Goal: Check status: Check status

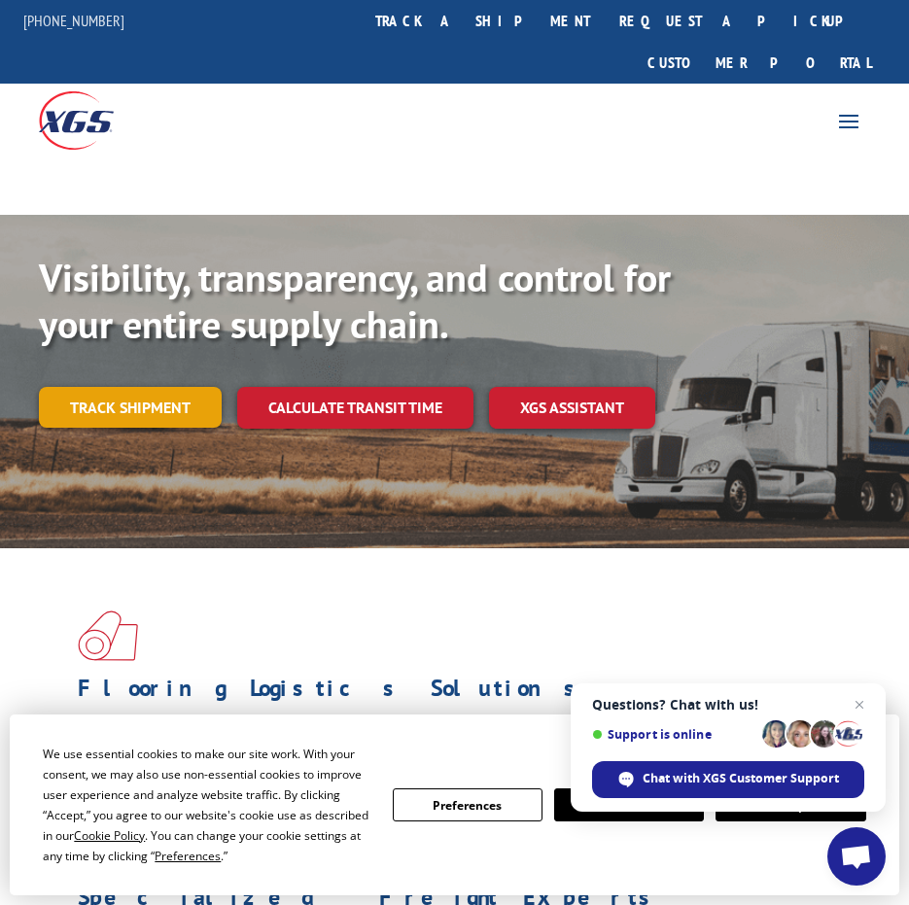
click at [153, 387] on link "Track shipment" at bounding box center [130, 407] width 183 height 41
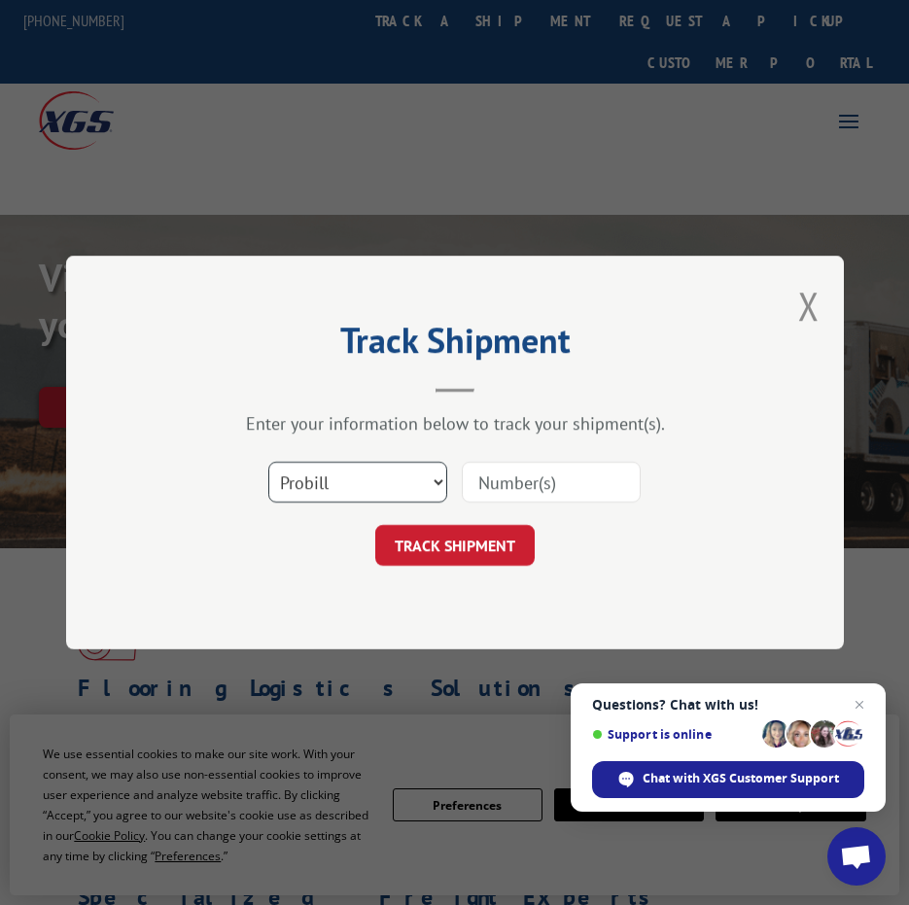
click at [336, 474] on select "Select category... Probill BOL PO" at bounding box center [357, 482] width 179 height 41
select select "bol"
click at [268, 462] on select "Select category... Probill BOL PO" at bounding box center [357, 482] width 179 height 41
click at [505, 482] on input at bounding box center [551, 482] width 179 height 41
type input "527202407"
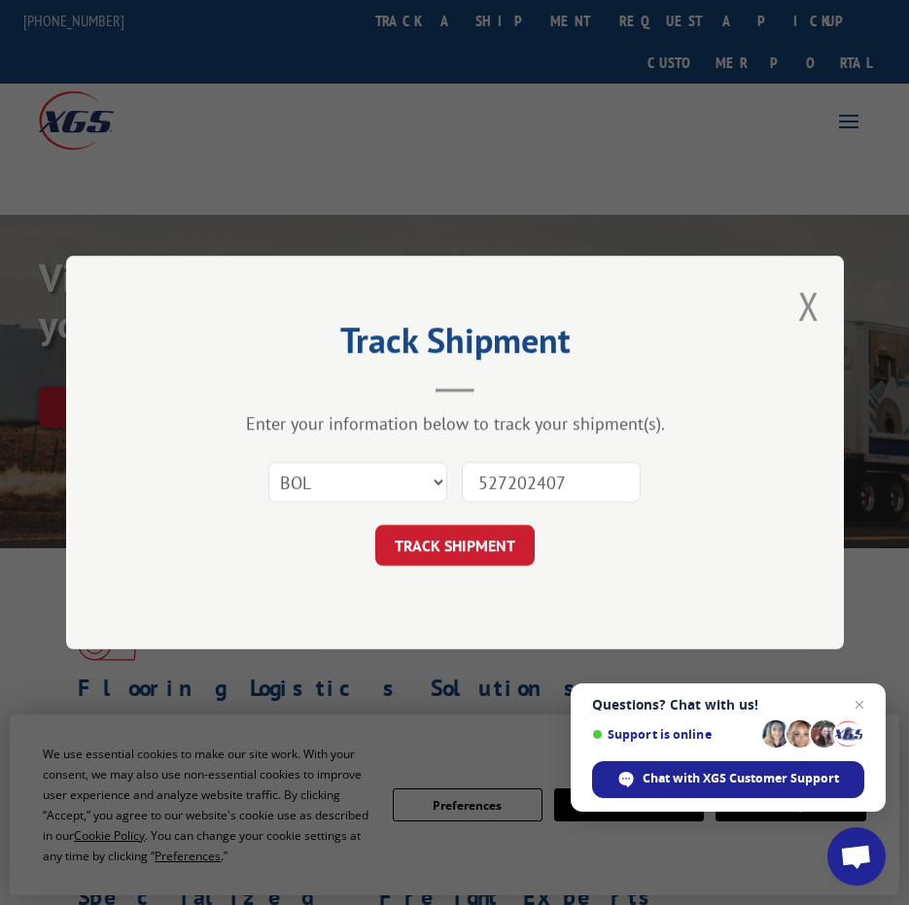
click button "TRACK SHIPMENT" at bounding box center [454, 545] width 159 height 41
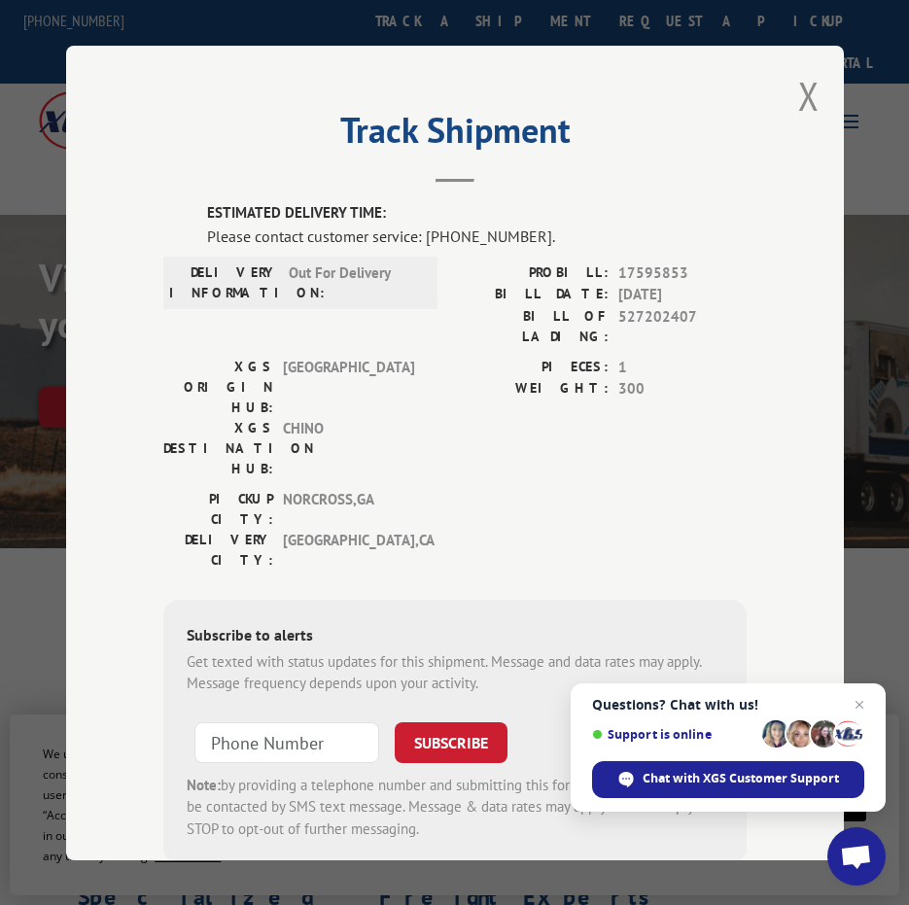
click at [856, 691] on span "Questions? Chat with us! Support is online Chat with XGS Customer Support" at bounding box center [728, 747] width 315 height 128
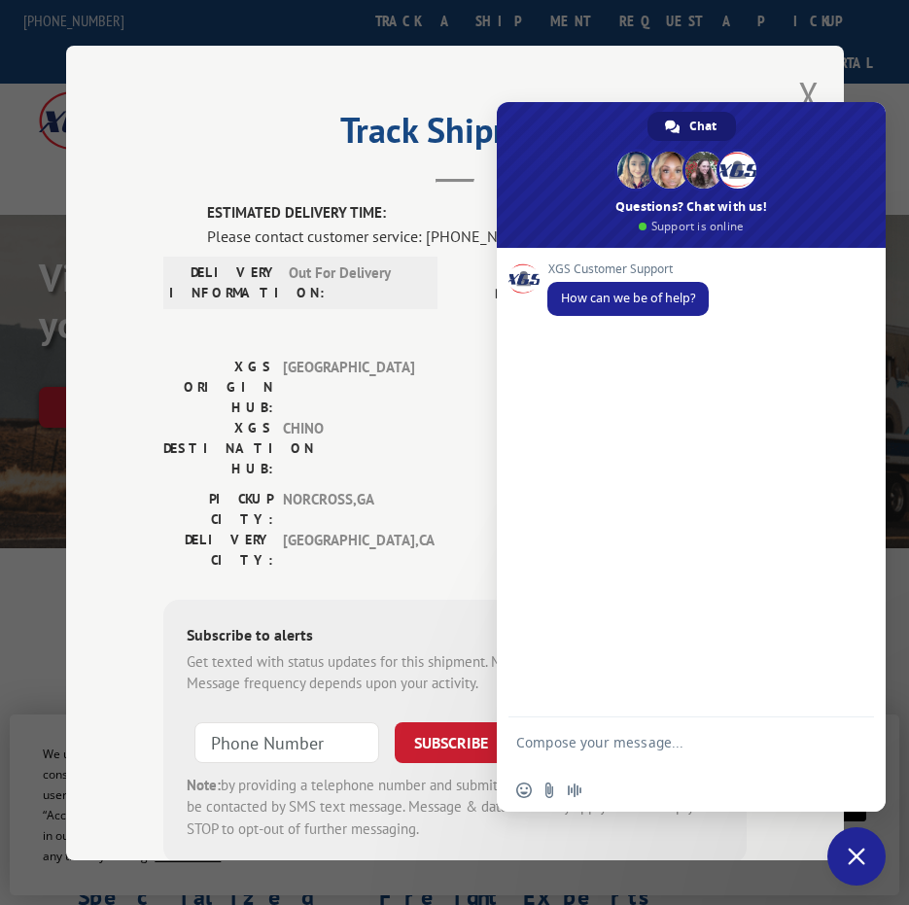
drag, startPoint x: 101, startPoint y: 228, endPoint x: 434, endPoint y: 165, distance: 339.3
click at [102, 228] on div "Track Shipment ESTIMATED DELIVERY TIME: Please contact customer service: [PHONE…" at bounding box center [455, 453] width 778 height 815
drag, startPoint x: 790, startPoint y: 134, endPoint x: 884, endPoint y: 433, distance: 312.6
click at [882, 430] on div "Chat [PERSON_NAME] Ashlee [PERSON_NAME] And 7 more Questions? Chat with us! Sup…" at bounding box center [691, 457] width 389 height 710
click at [746, 166] on span at bounding box center [737, 170] width 37 height 37
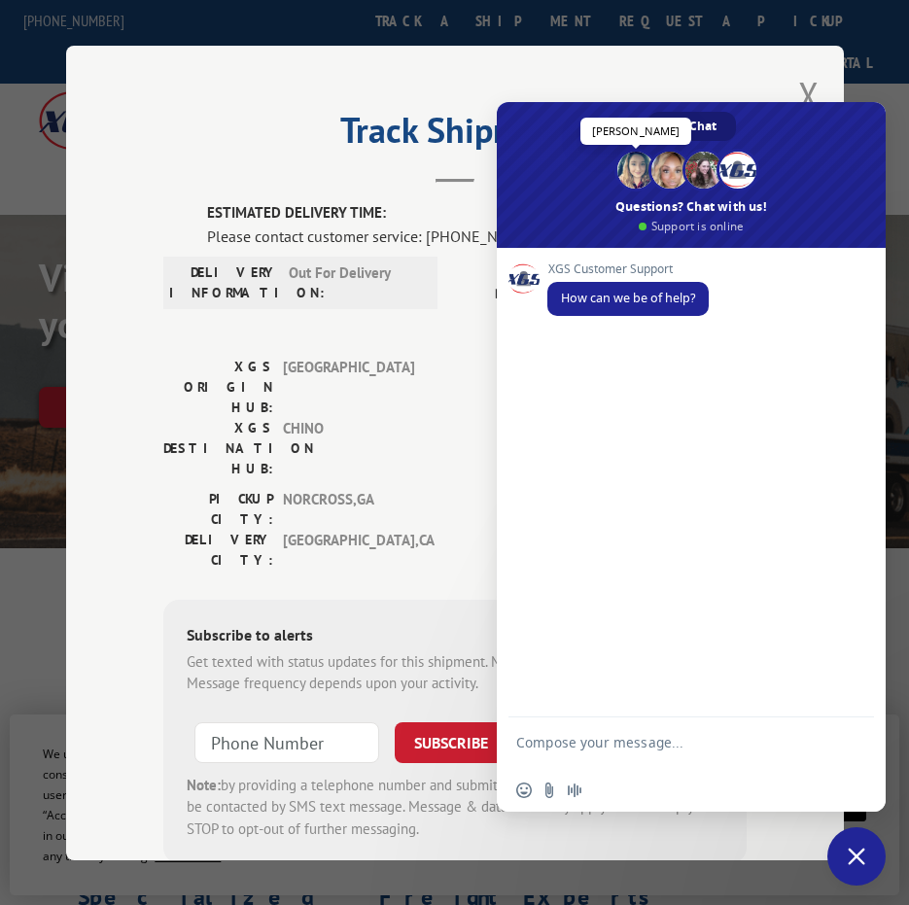
click at [633, 177] on span at bounding box center [635, 170] width 37 height 37
click at [163, 417] on label "XGS DESTINATION HUB:" at bounding box center [218, 447] width 110 height 61
click at [843, 846] on span "Close chat" at bounding box center [856, 856] width 58 height 58
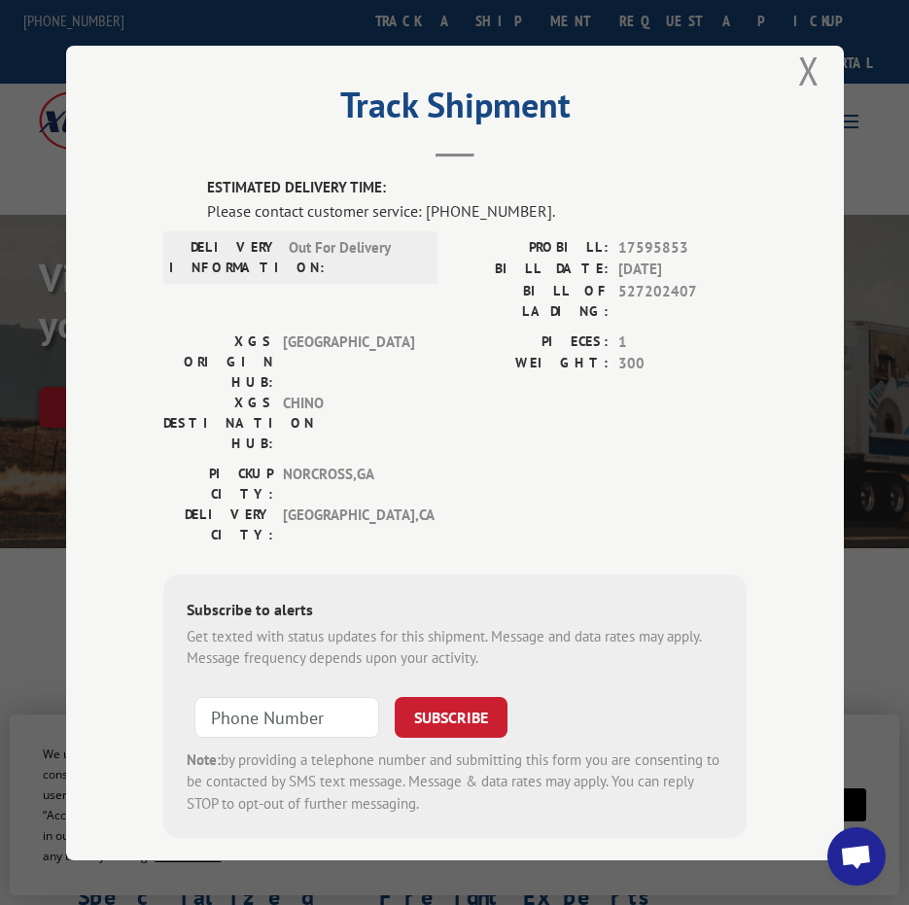
scroll to position [32, 0]
